Goal: Task Accomplishment & Management: Complete application form

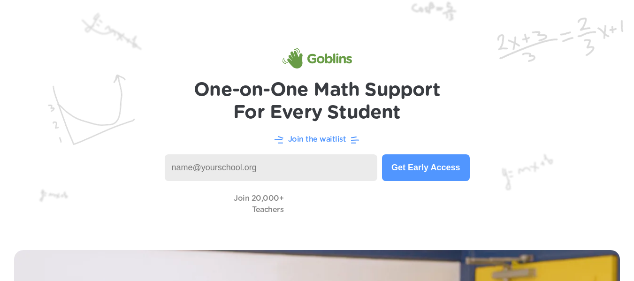
click at [339, 162] on input at bounding box center [271, 167] width 213 height 27
click at [288, 175] on input "guzmanmonegr1125@" at bounding box center [271, 167] width 213 height 27
click at [288, 175] on input "guzmanmonegr1" at bounding box center [271, 167] width 213 height 27
click at [288, 175] on input "guzmanm" at bounding box center [271, 167] width 213 height 27
type input "[EMAIL_ADDRESS][DOMAIN_NAME]"
